Goal: Task Accomplishment & Management: Manage account settings

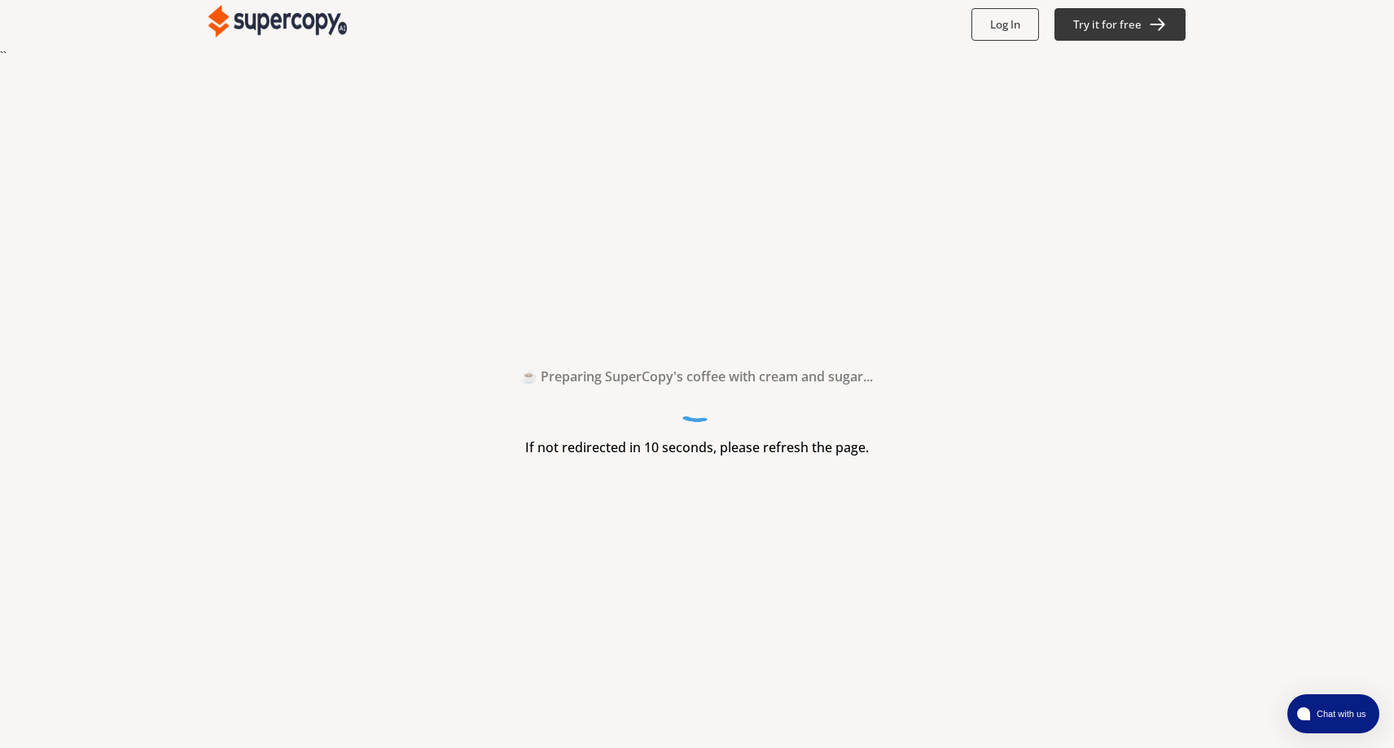
click at [544, 366] on h2 "☕ Preparing SuperCopy's coffee with cream and sugar..." at bounding box center [697, 376] width 352 height 24
click at [1024, 39] on button "Log In" at bounding box center [1004, 24] width 71 height 34
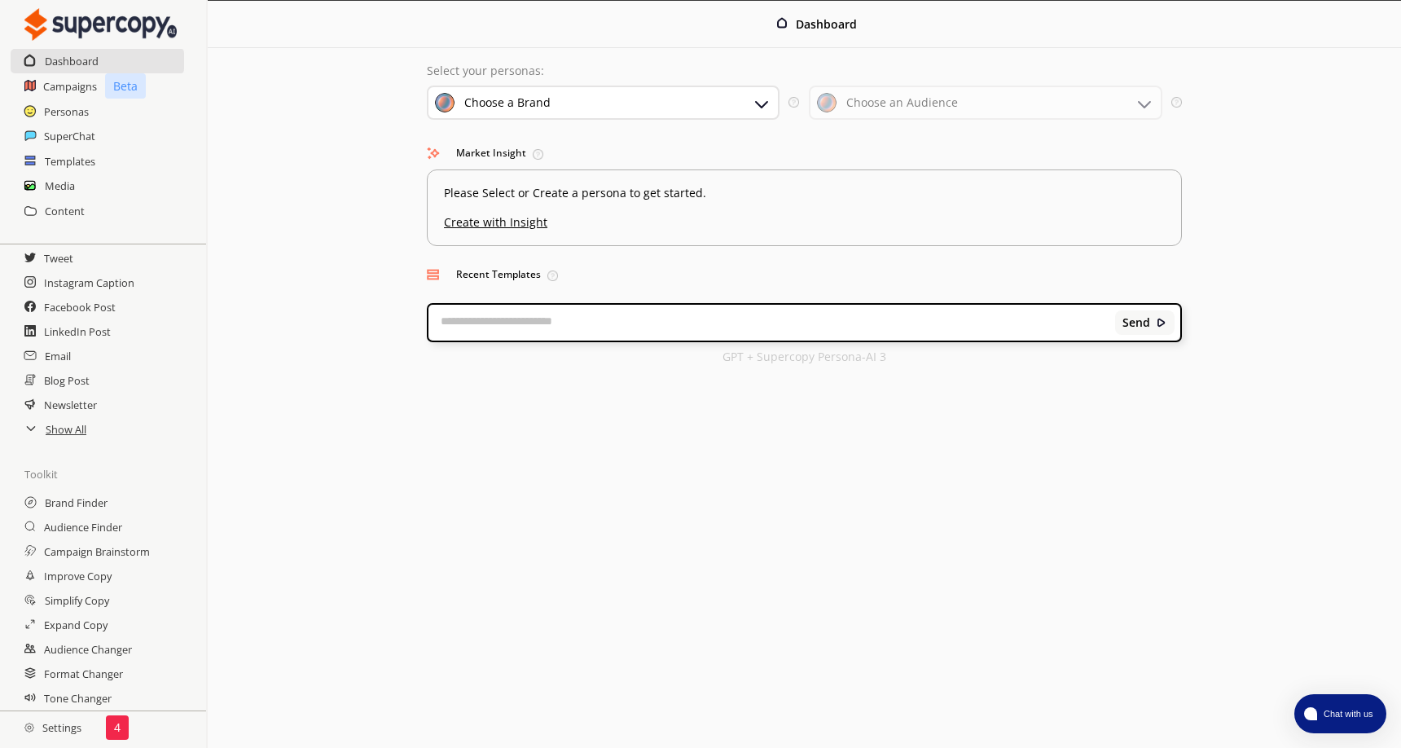
click at [78, 733] on h2 "Settings" at bounding box center [53, 727] width 106 height 33
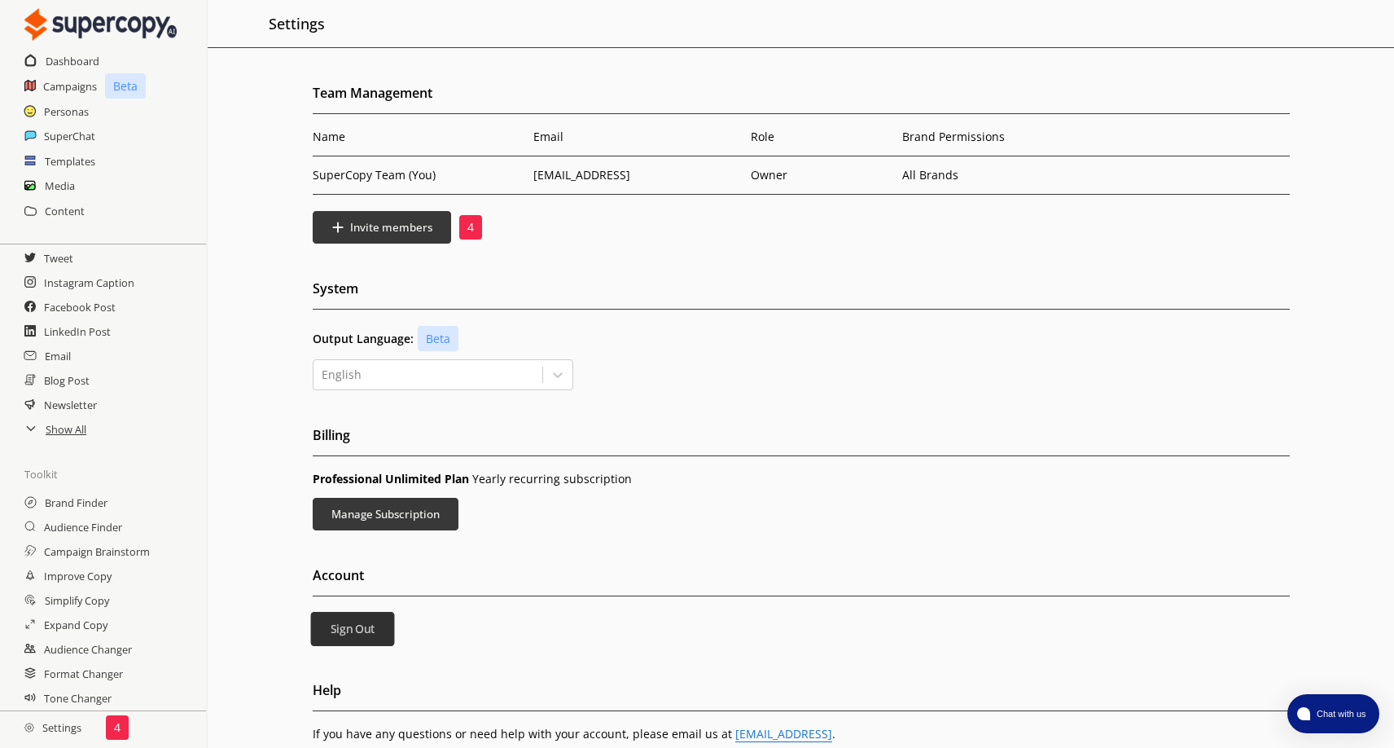
click at [357, 632] on b "Sign Out" at bounding box center [352, 628] width 45 height 15
